Goal: Task Accomplishment & Management: Manage account settings

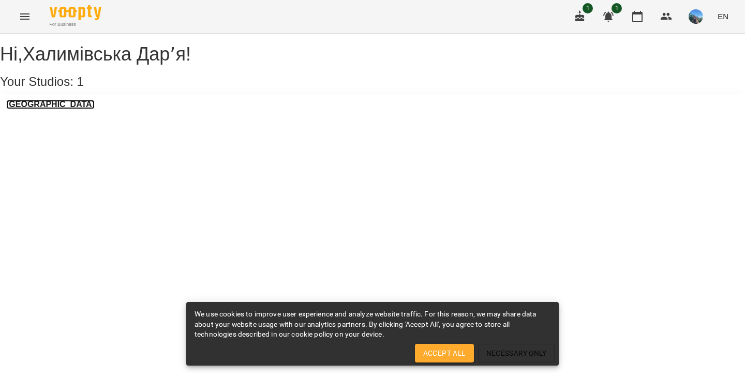
click at [67, 109] on h3 "[GEOGRAPHIC_DATA]" at bounding box center [50, 104] width 89 height 9
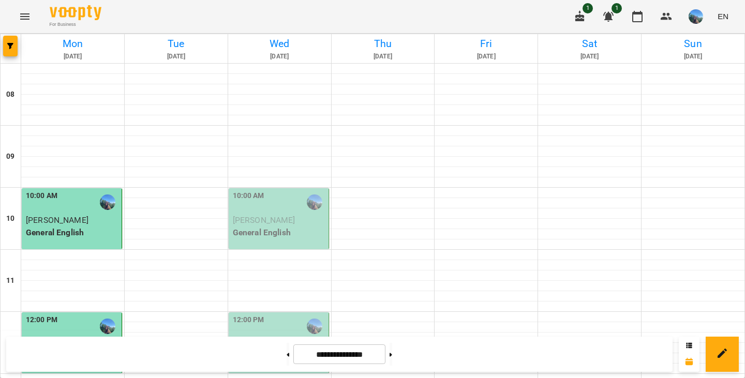
scroll to position [378, 0]
click at [618, 17] on button "button" at bounding box center [608, 16] width 25 height 25
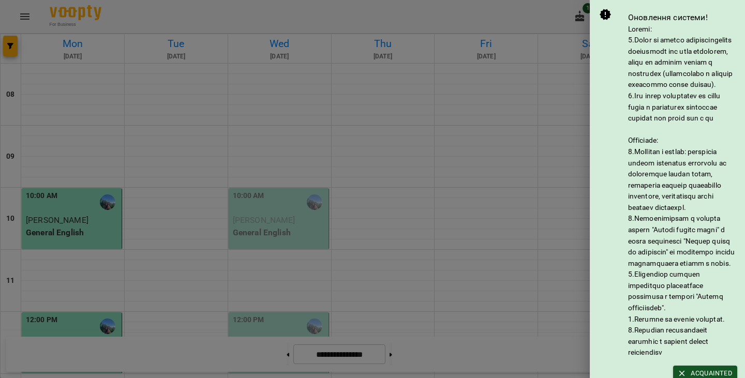
click at [524, 21] on div at bounding box center [372, 189] width 745 height 378
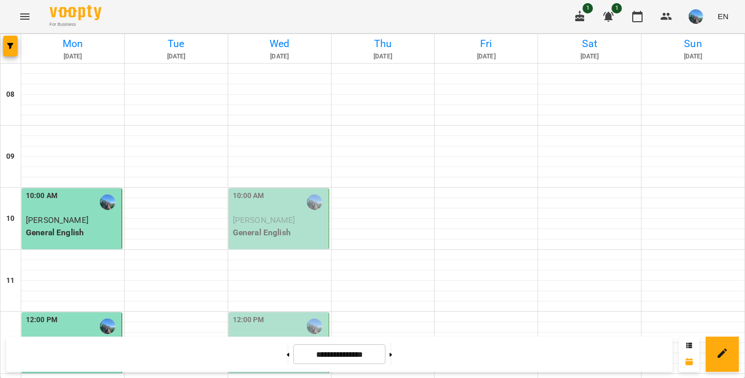
scroll to position [646, 0]
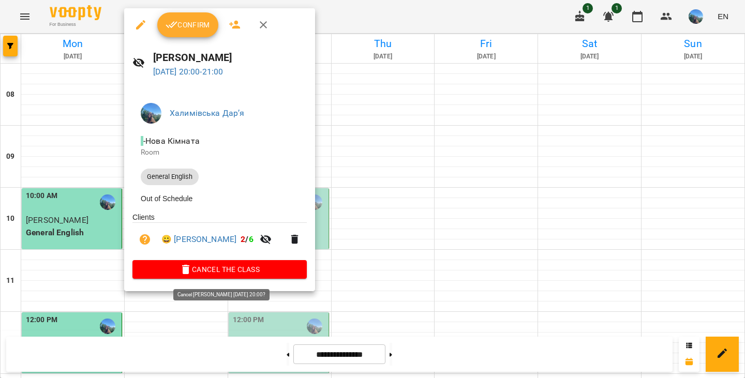
click at [292, 272] on span "Cancel the class" at bounding box center [220, 269] width 158 height 12
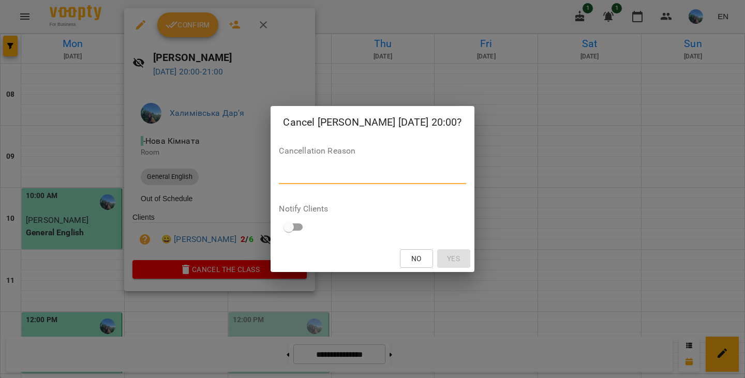
click at [335, 175] on textarea at bounding box center [372, 176] width 187 height 10
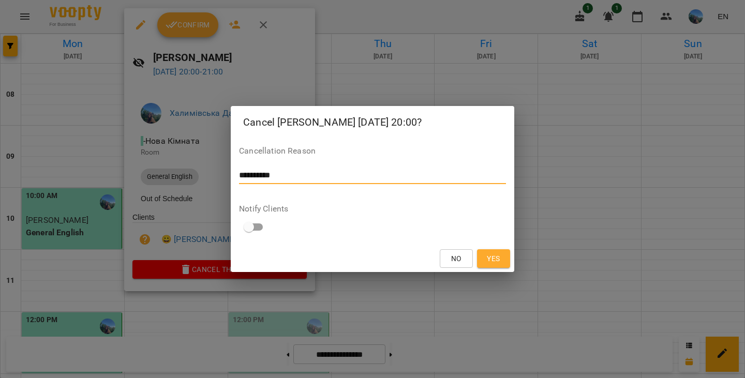
type textarea "**********"
click at [492, 263] on span "Yes" at bounding box center [493, 259] width 13 height 12
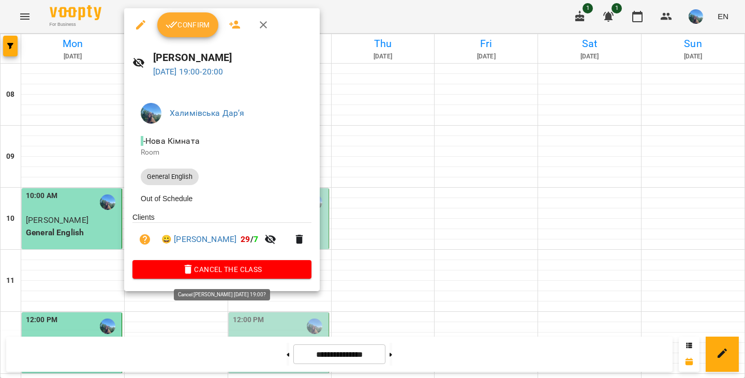
click at [249, 276] on span "Cancel the class" at bounding box center [222, 269] width 163 height 12
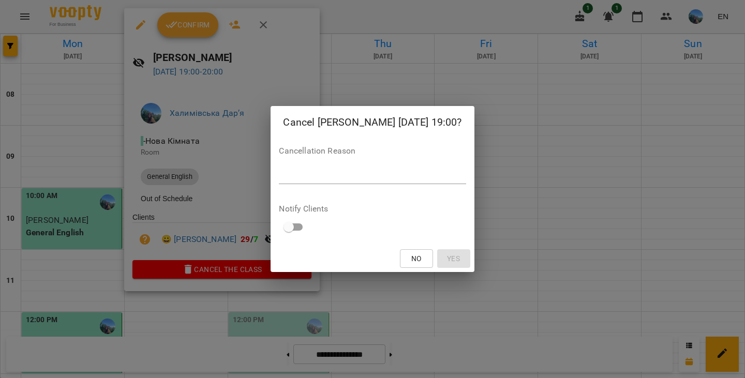
click at [314, 181] on div "*" at bounding box center [372, 176] width 187 height 17
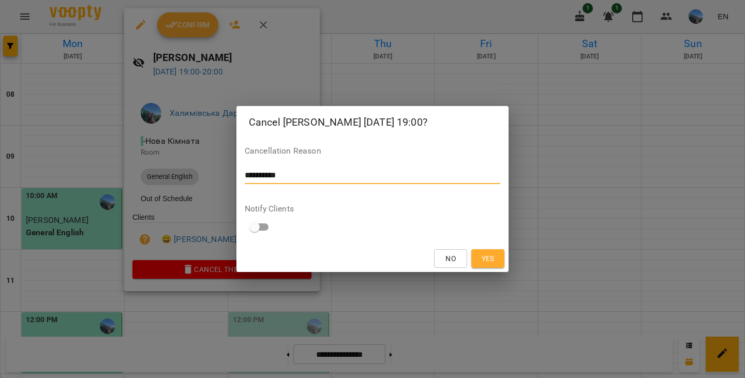
type textarea "**********"
click at [496, 257] on span "Yes" at bounding box center [488, 259] width 17 height 12
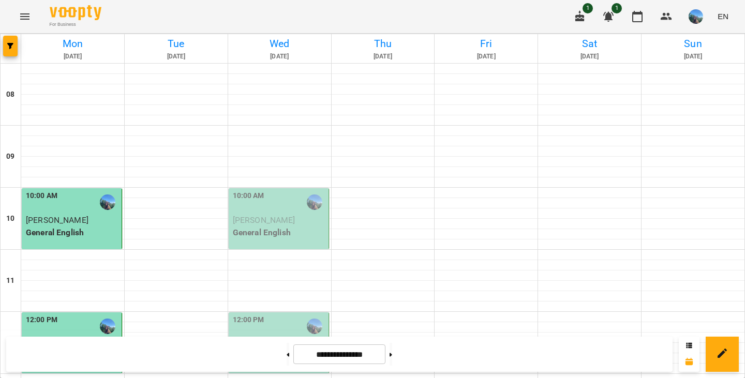
scroll to position [364, 0]
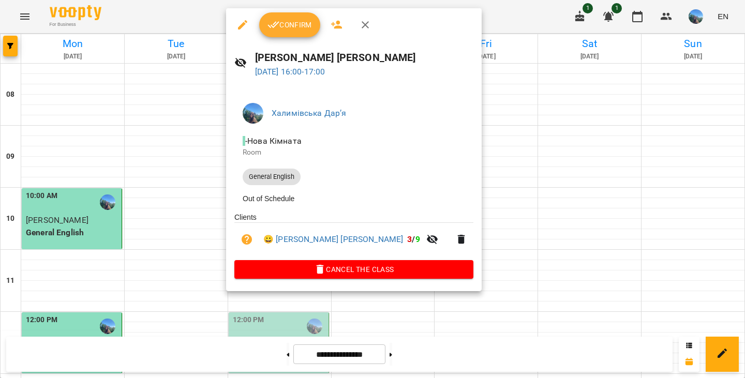
drag, startPoint x: 515, startPoint y: 121, endPoint x: 289, endPoint y: 190, distance: 236.2
click at [289, 190] on div "[PERSON_NAME] [PERSON_NAME] [DATE] 16:00 - 17:00 Халимівська [PERSON_NAME] - [G…" at bounding box center [372, 189] width 745 height 378
click at [111, 128] on div at bounding box center [372, 189] width 745 height 378
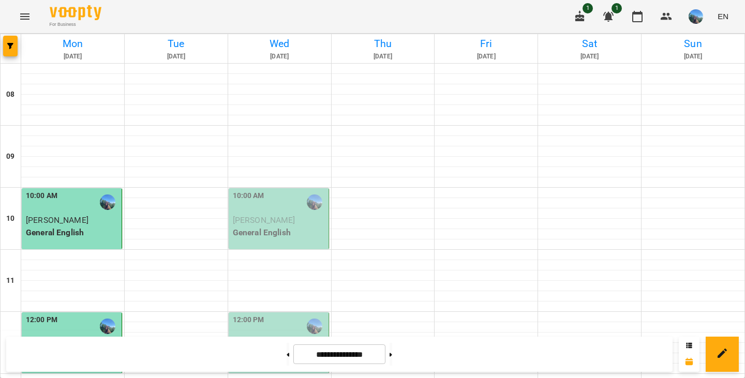
scroll to position [0, 0]
click at [260, 217] on span "[PERSON_NAME]" at bounding box center [264, 220] width 63 height 10
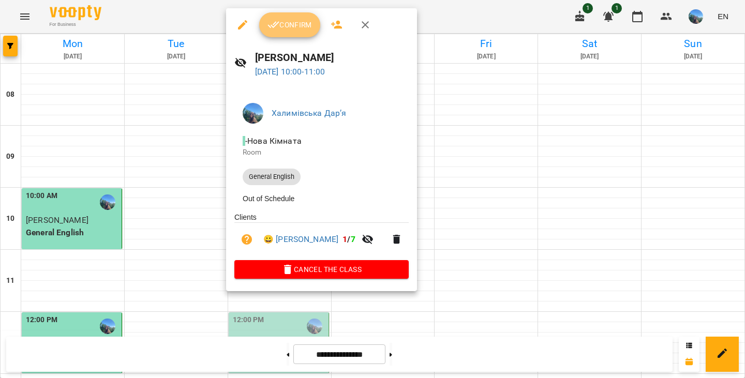
click at [298, 19] on span "Confirm" at bounding box center [290, 25] width 45 height 12
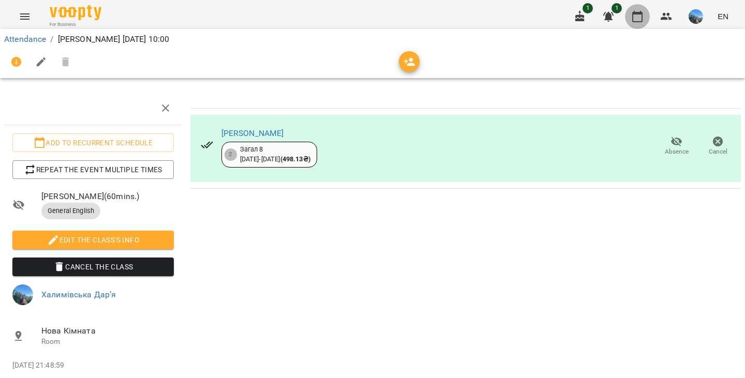
click at [634, 10] on button "button" at bounding box center [637, 16] width 25 height 25
